Goal: Book appointment/travel/reservation

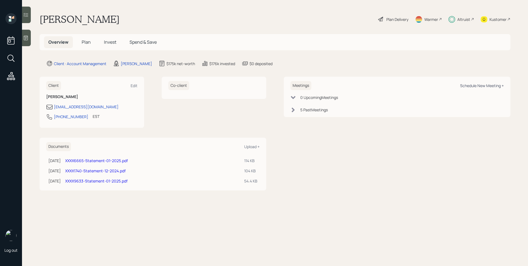
click at [484, 86] on div "Schedule New Meeting +" at bounding box center [482, 85] width 44 height 5
select select "d946c976-65aa-4529-ac9d-02c4f1114fc0"
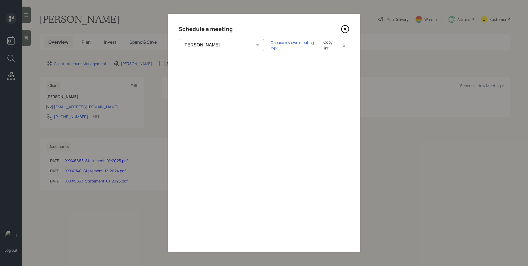
click at [348, 28] on icon at bounding box center [345, 29] width 8 height 8
